Goal: Understand process/instructions: Learn how to perform a task or action

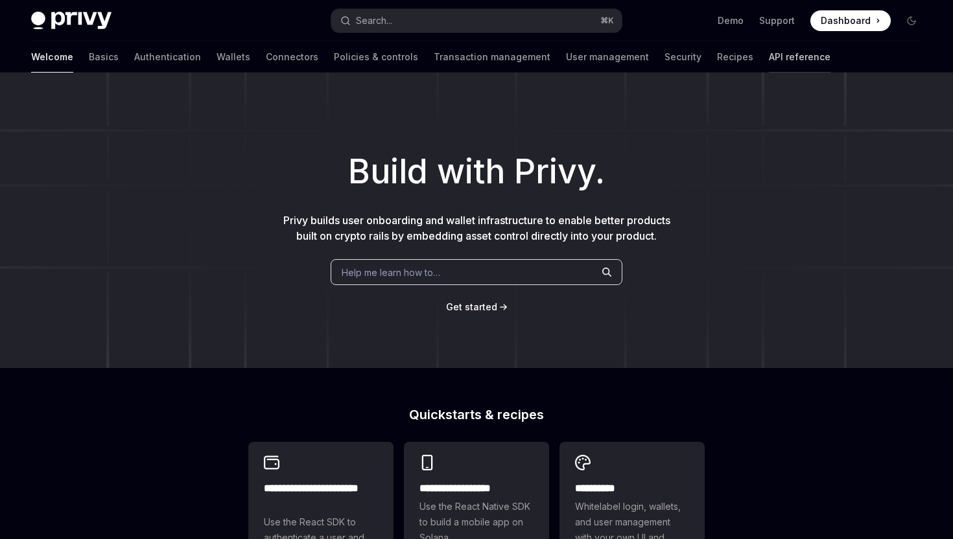
click at [769, 60] on link "API reference" at bounding box center [800, 56] width 62 height 31
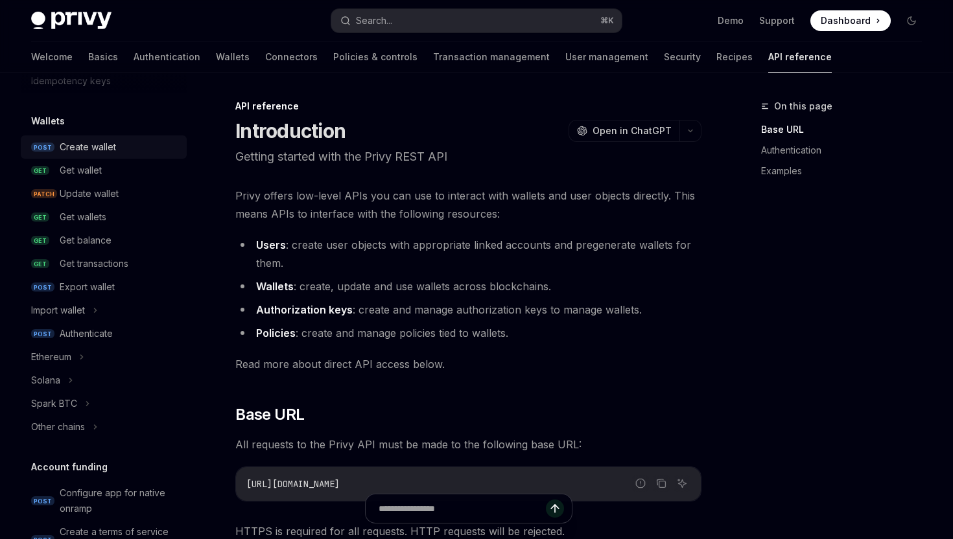
scroll to position [91, 0]
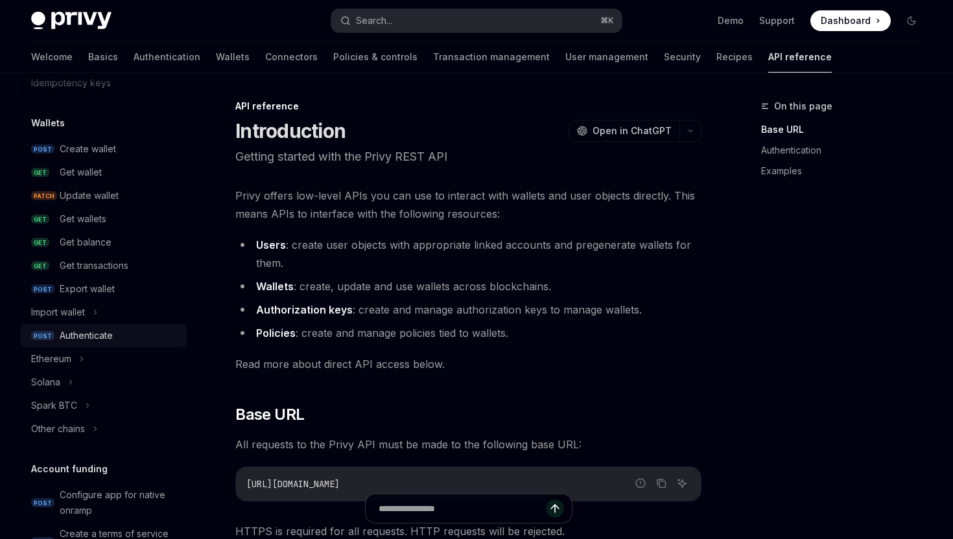
click at [93, 330] on div "Authenticate" at bounding box center [86, 336] width 53 height 16
type textarea "*"
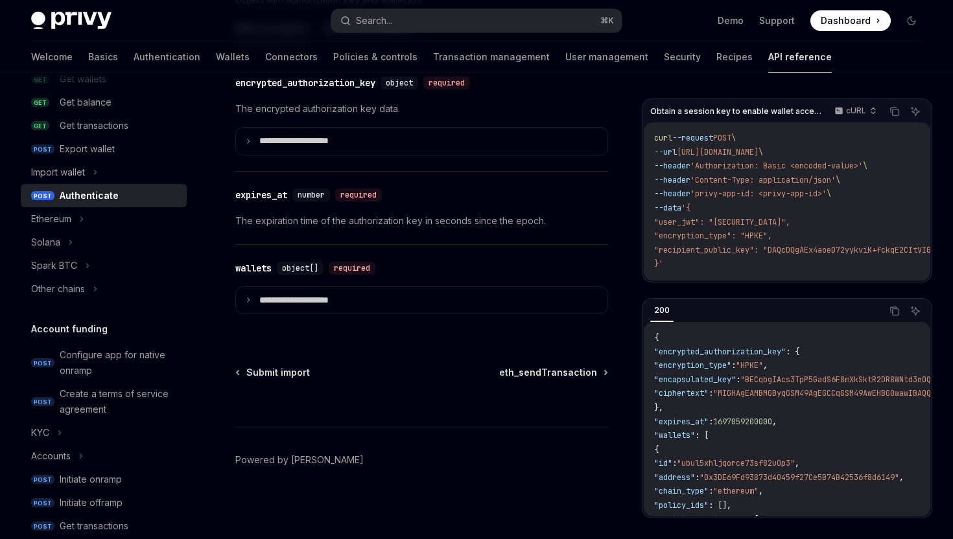
scroll to position [240, 0]
